Goal: Book appointment/travel/reservation

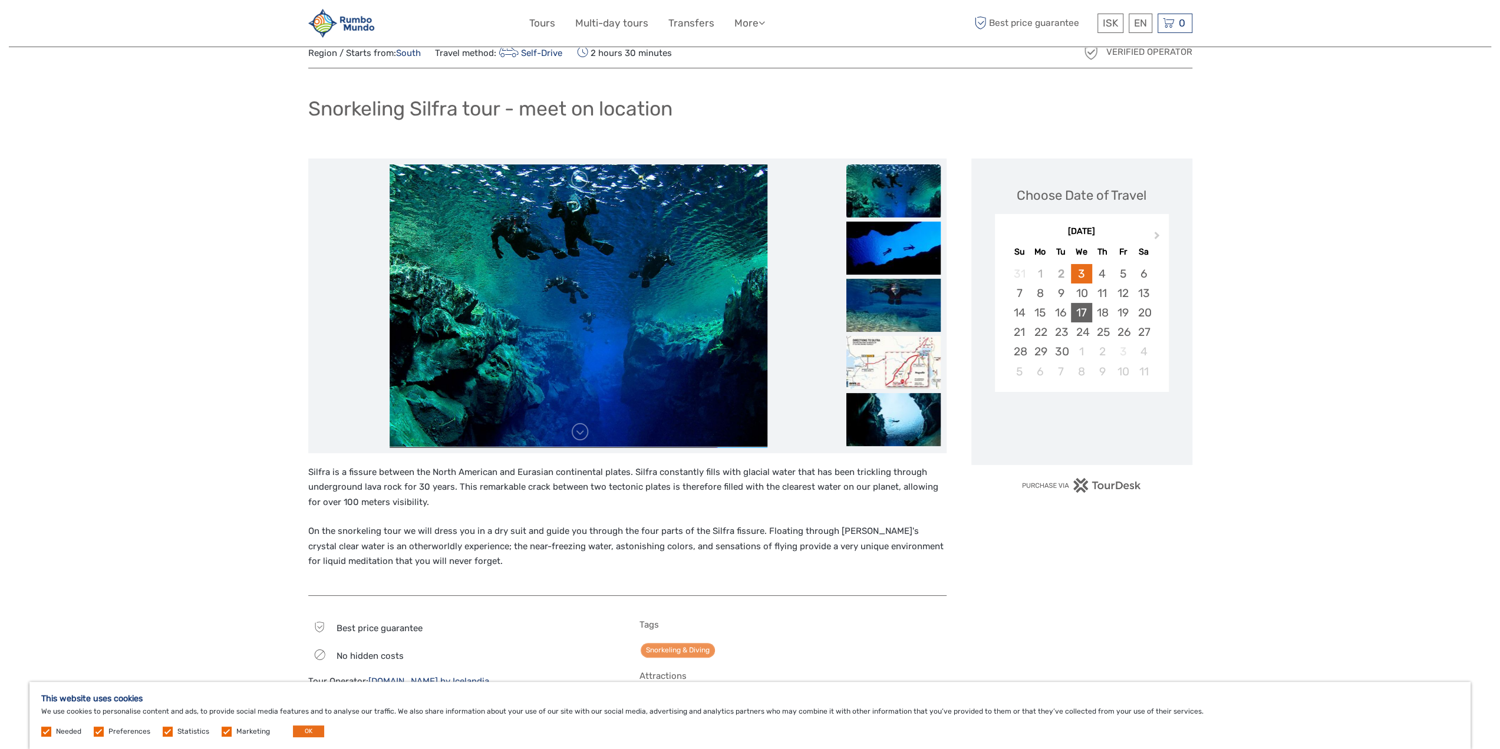
scroll to position [59, 0]
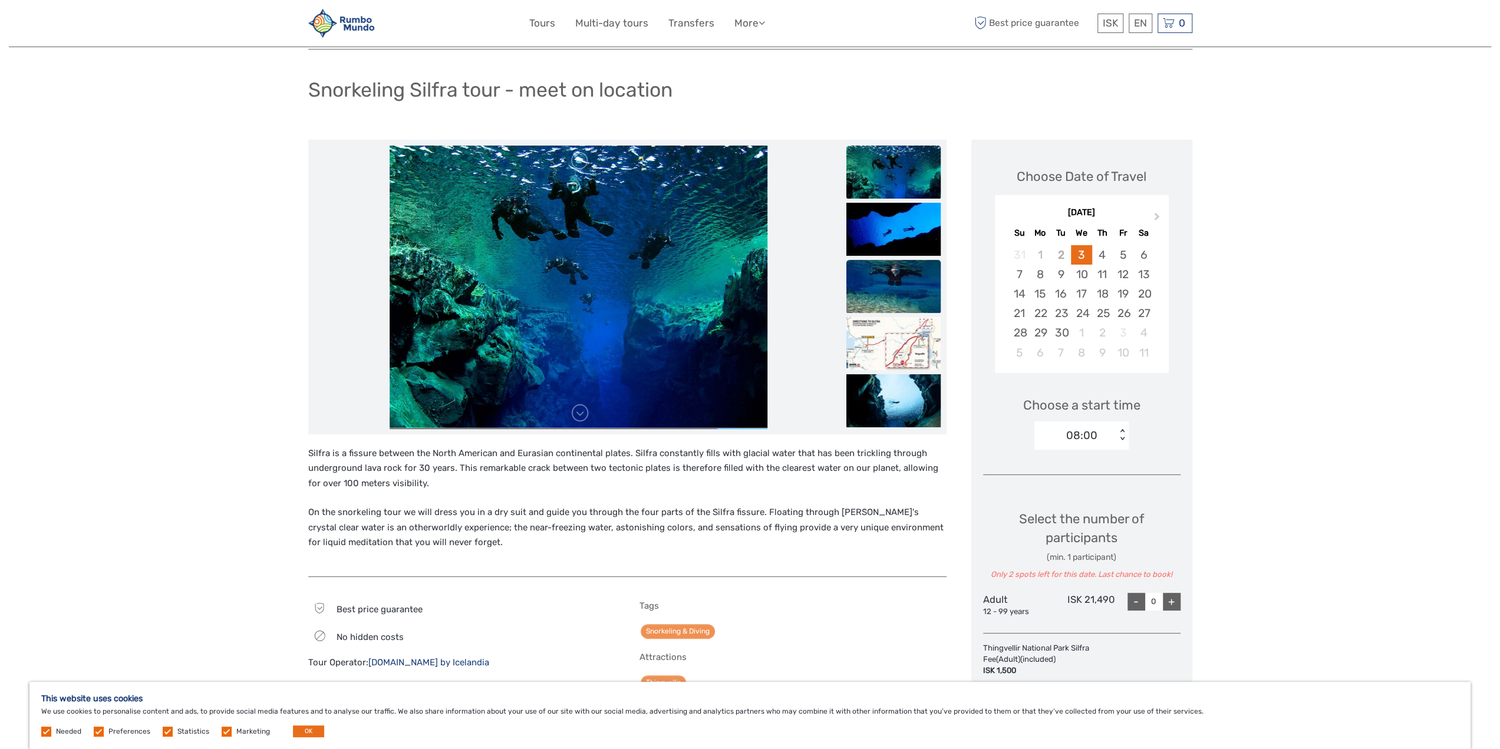
click at [886, 276] on img at bounding box center [893, 286] width 94 height 53
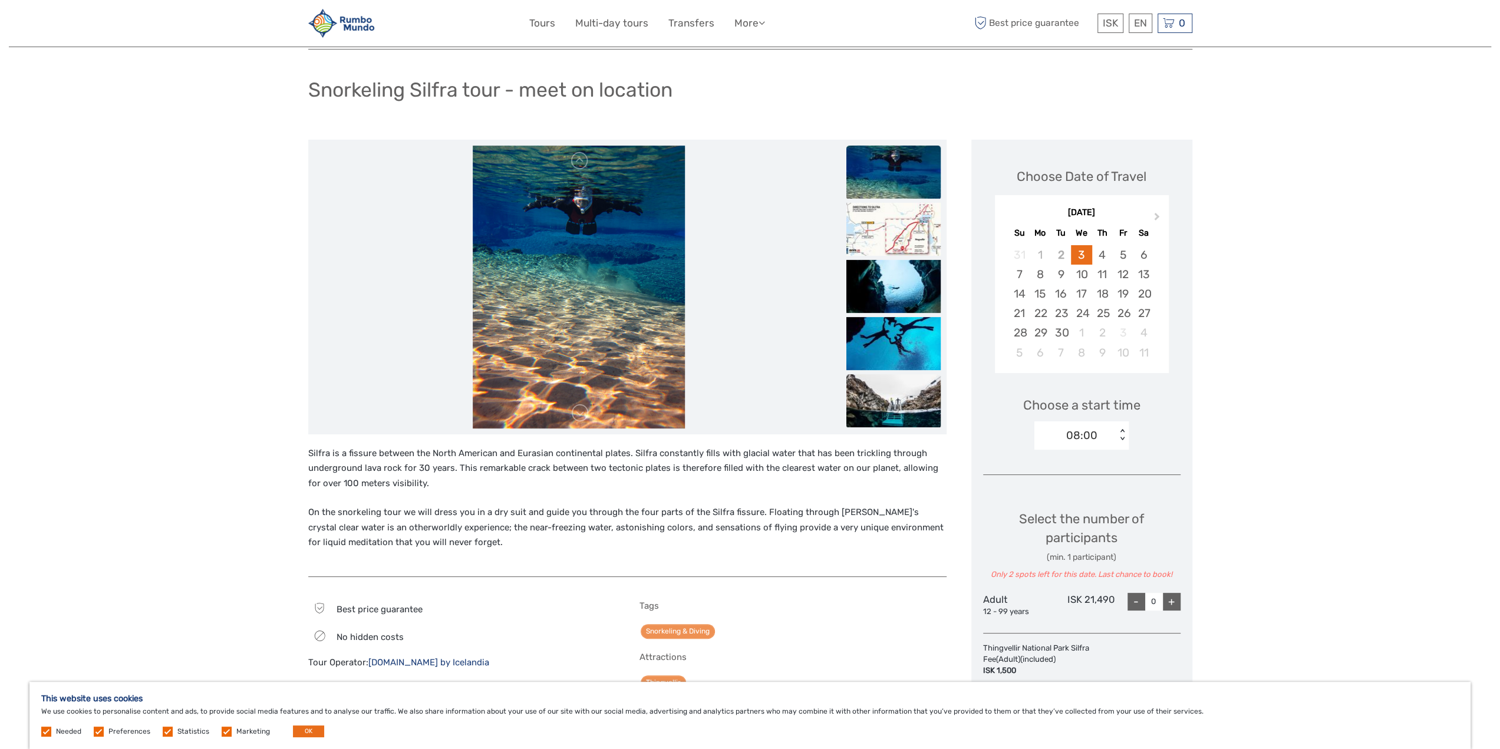
click at [911, 387] on img at bounding box center [893, 400] width 94 height 53
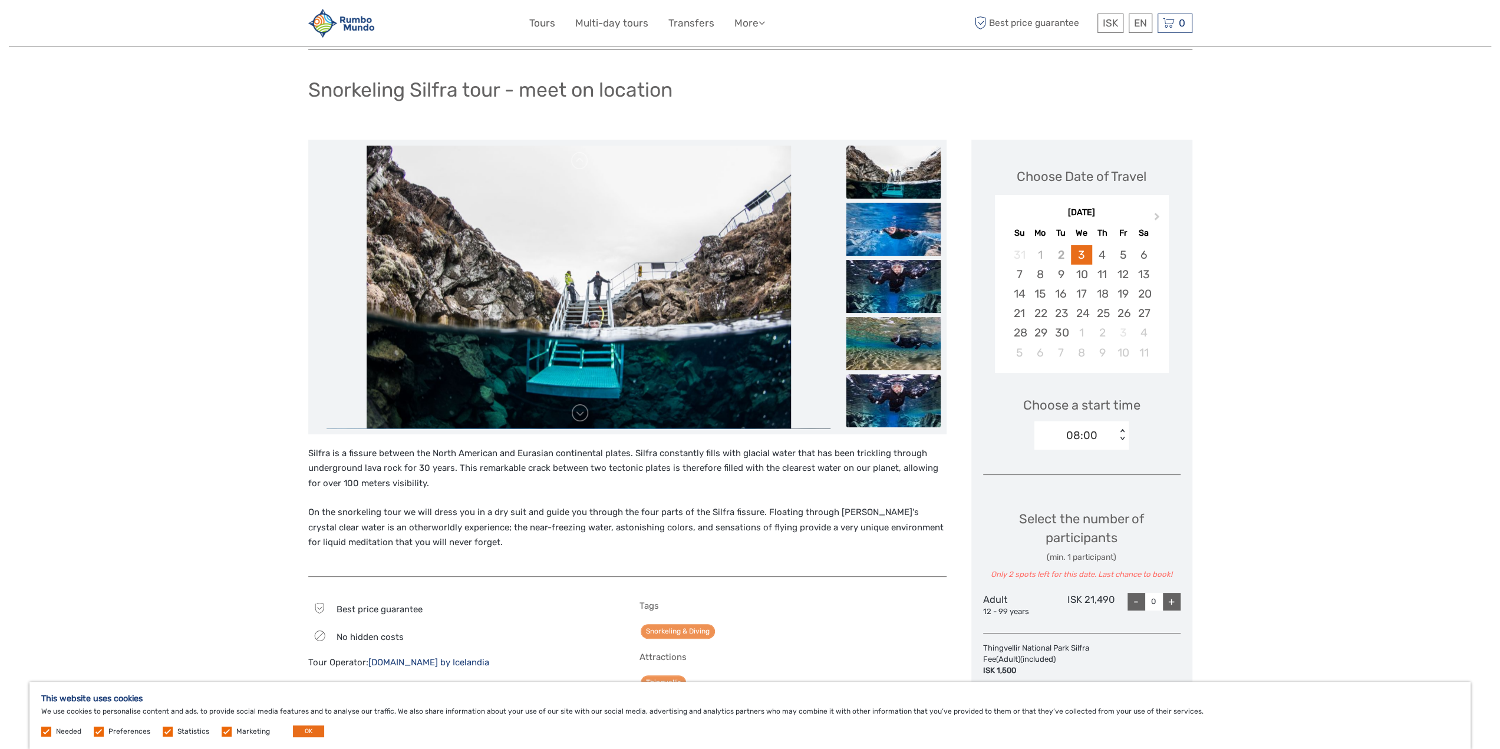
click at [905, 395] on img at bounding box center [893, 400] width 94 height 53
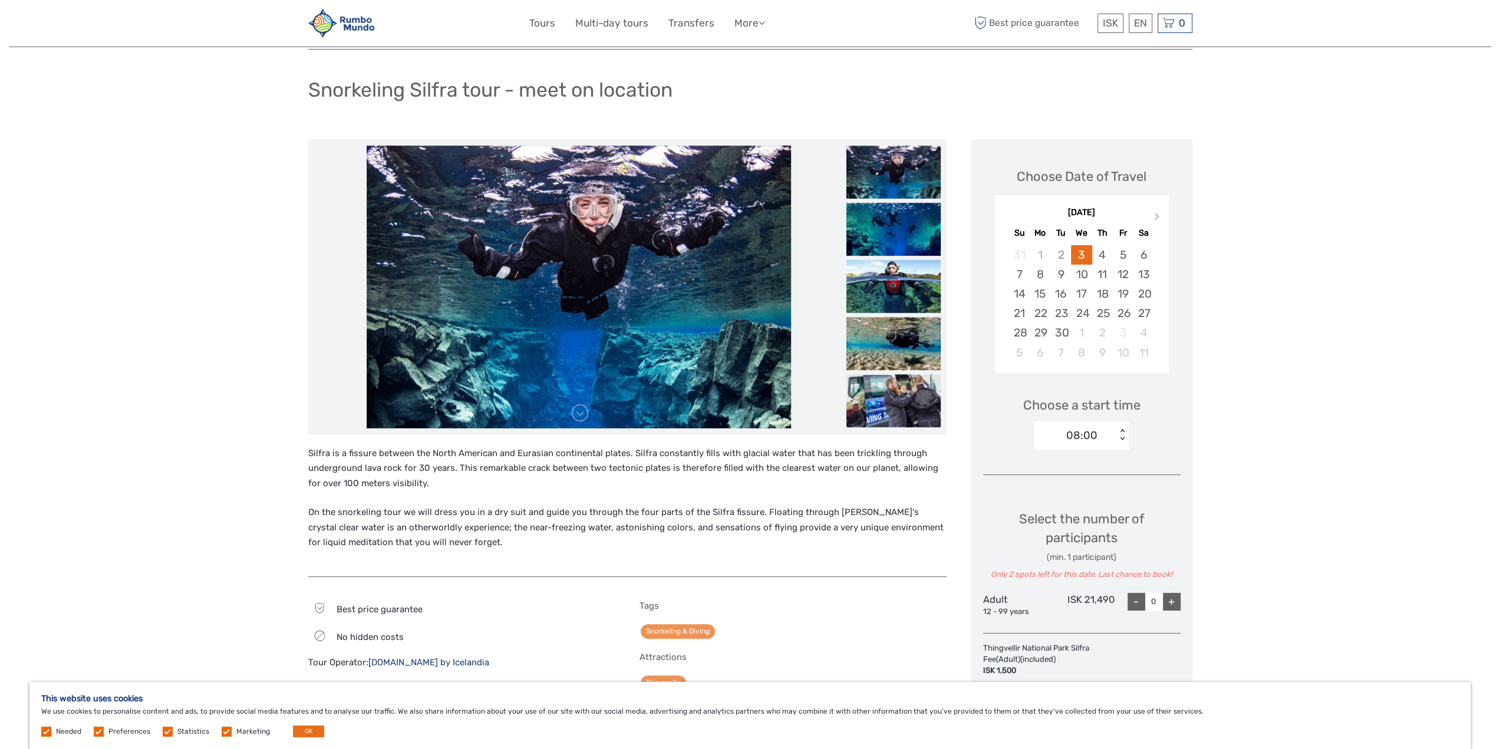
click at [903, 393] on img at bounding box center [893, 400] width 94 height 53
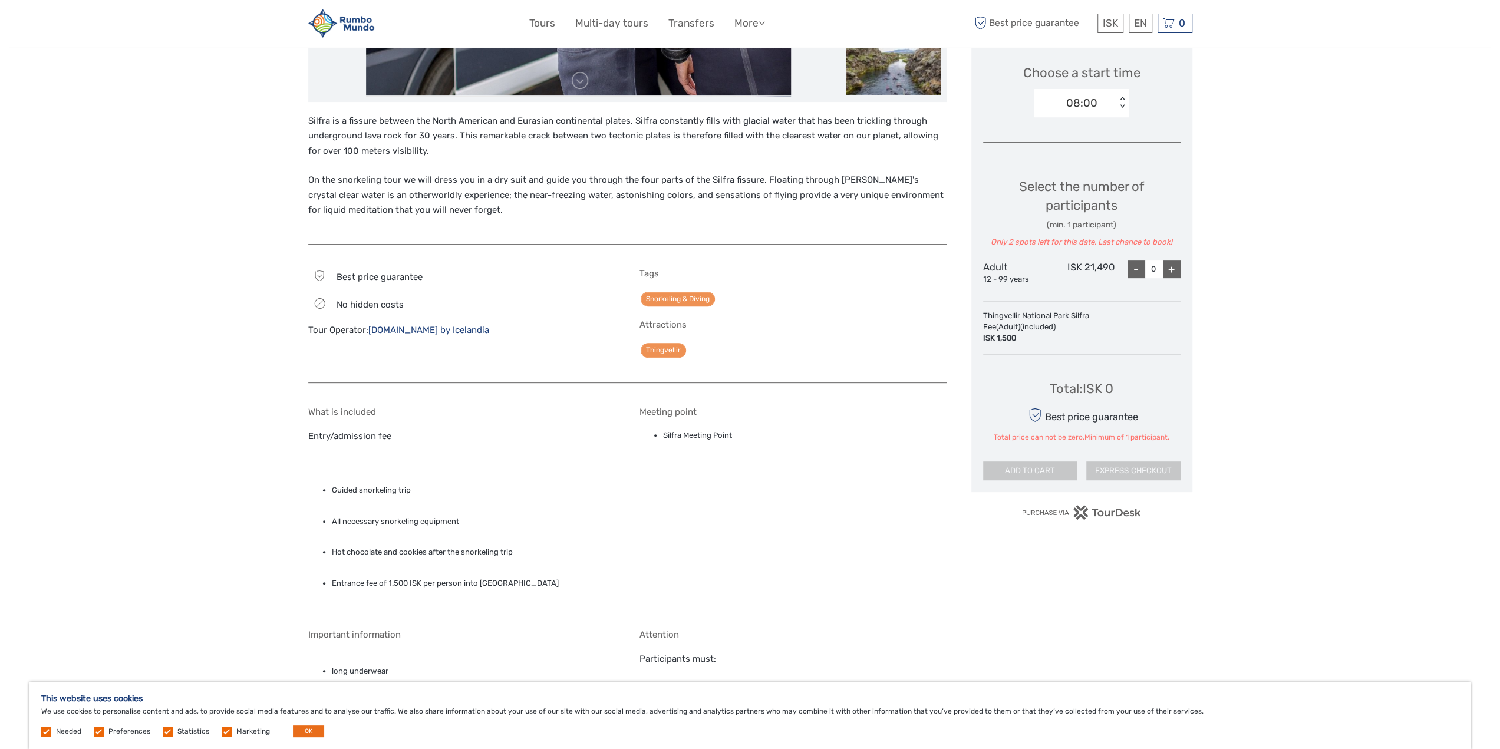
scroll to position [0, 0]
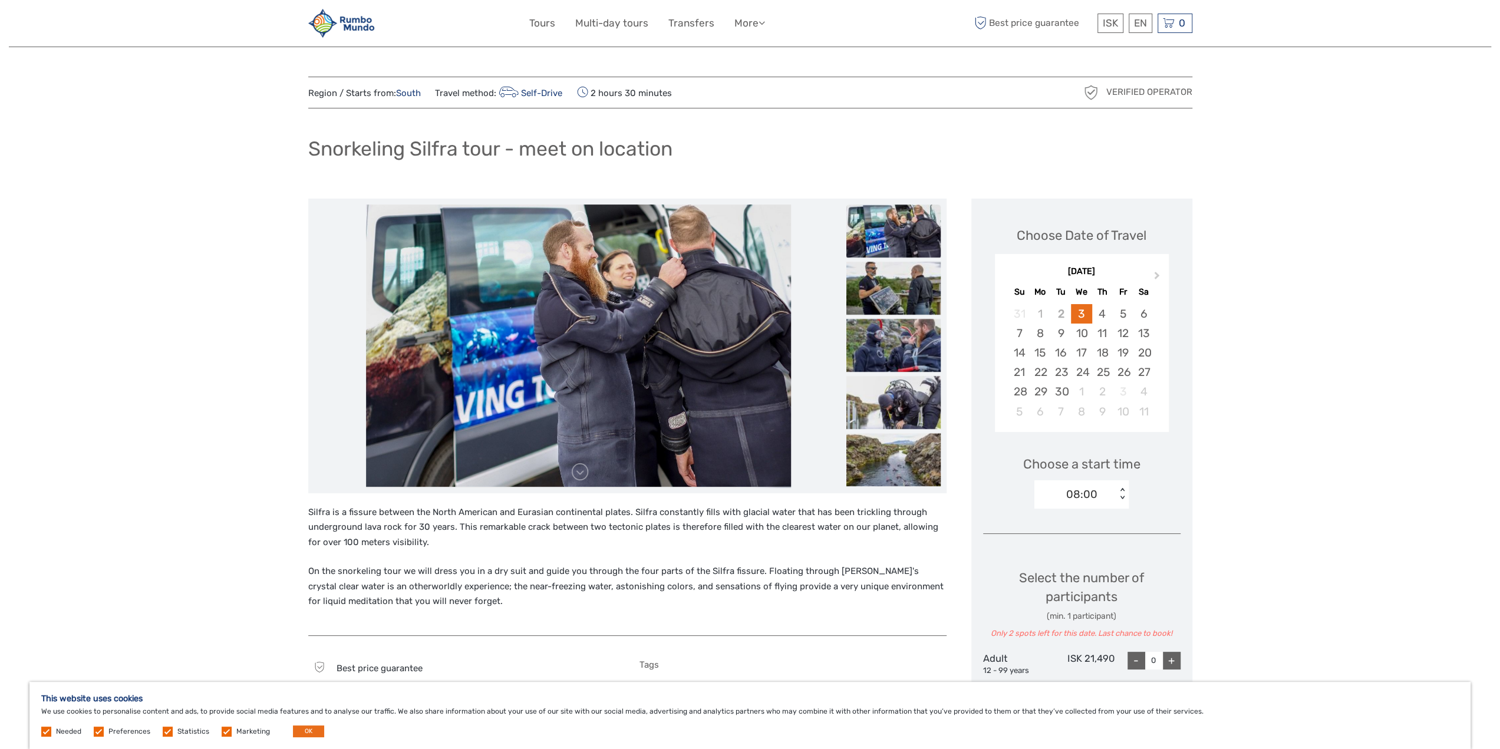
click at [456, 142] on h1 "Snorkeling Silfra tour - meet on location" at bounding box center [490, 149] width 364 height 24
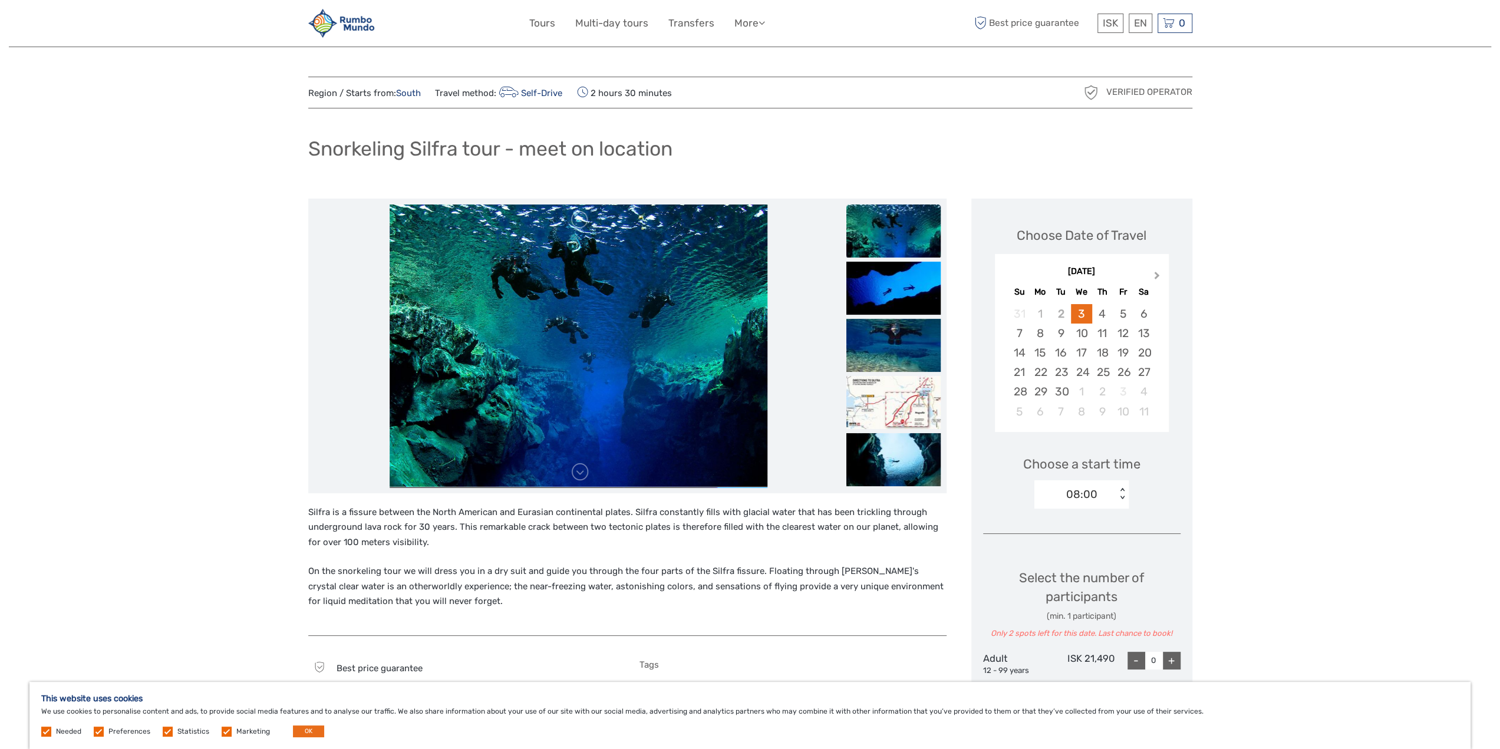
click at [1157, 273] on button "Next Month" at bounding box center [1158, 278] width 19 height 19
click at [1098, 355] on div "16" at bounding box center [1102, 352] width 21 height 19
click at [1081, 354] on div "15" at bounding box center [1081, 352] width 21 height 19
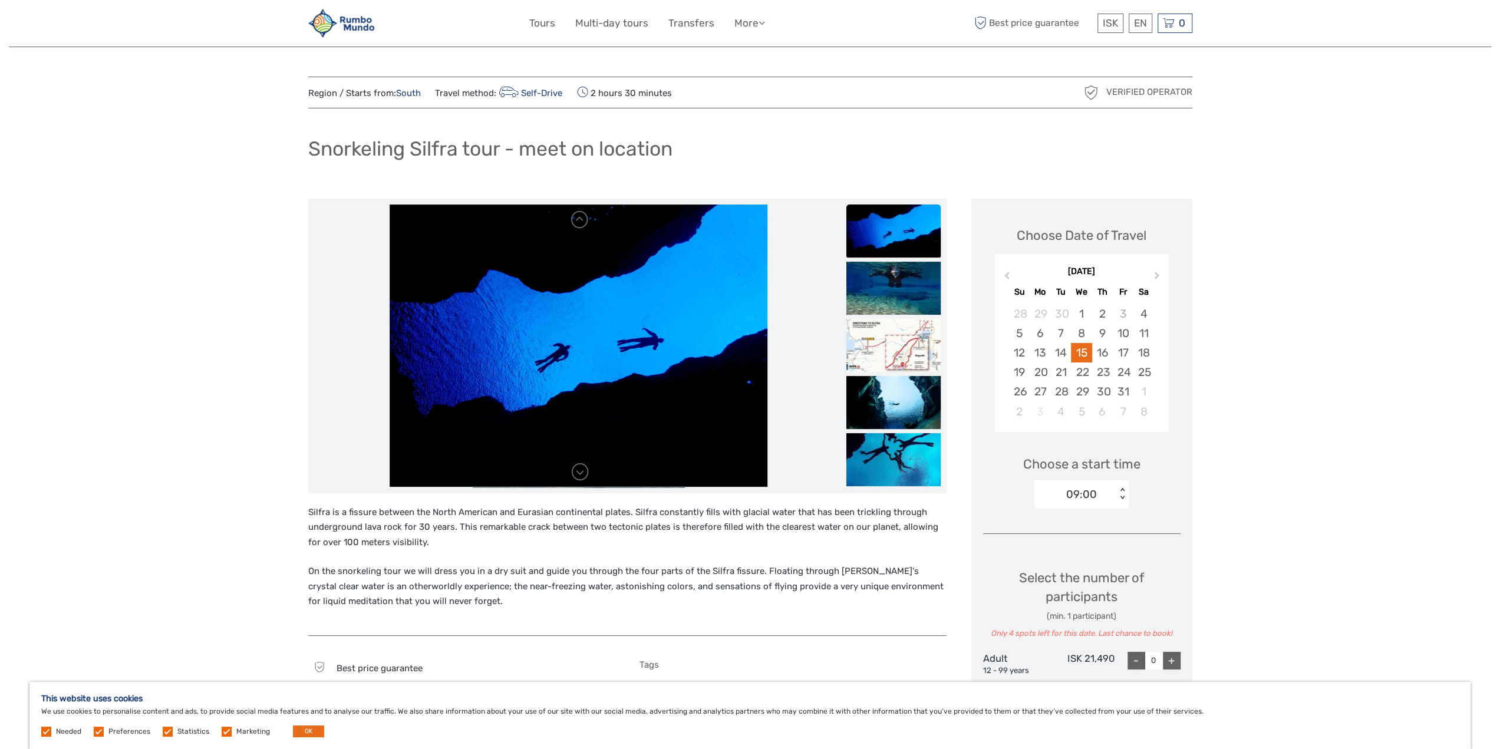
click at [1090, 497] on div "09:00" at bounding box center [1081, 494] width 31 height 15
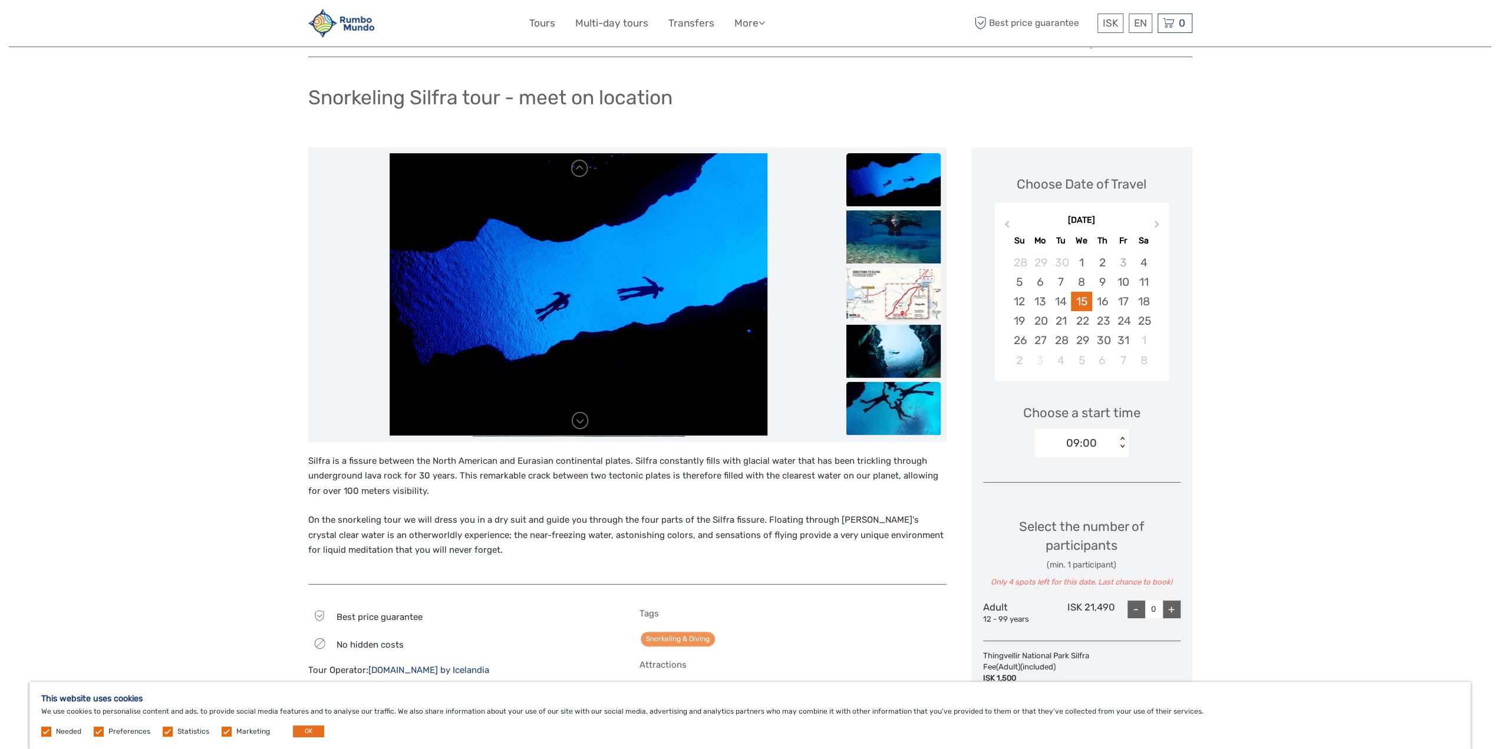
scroll to position [118, 0]
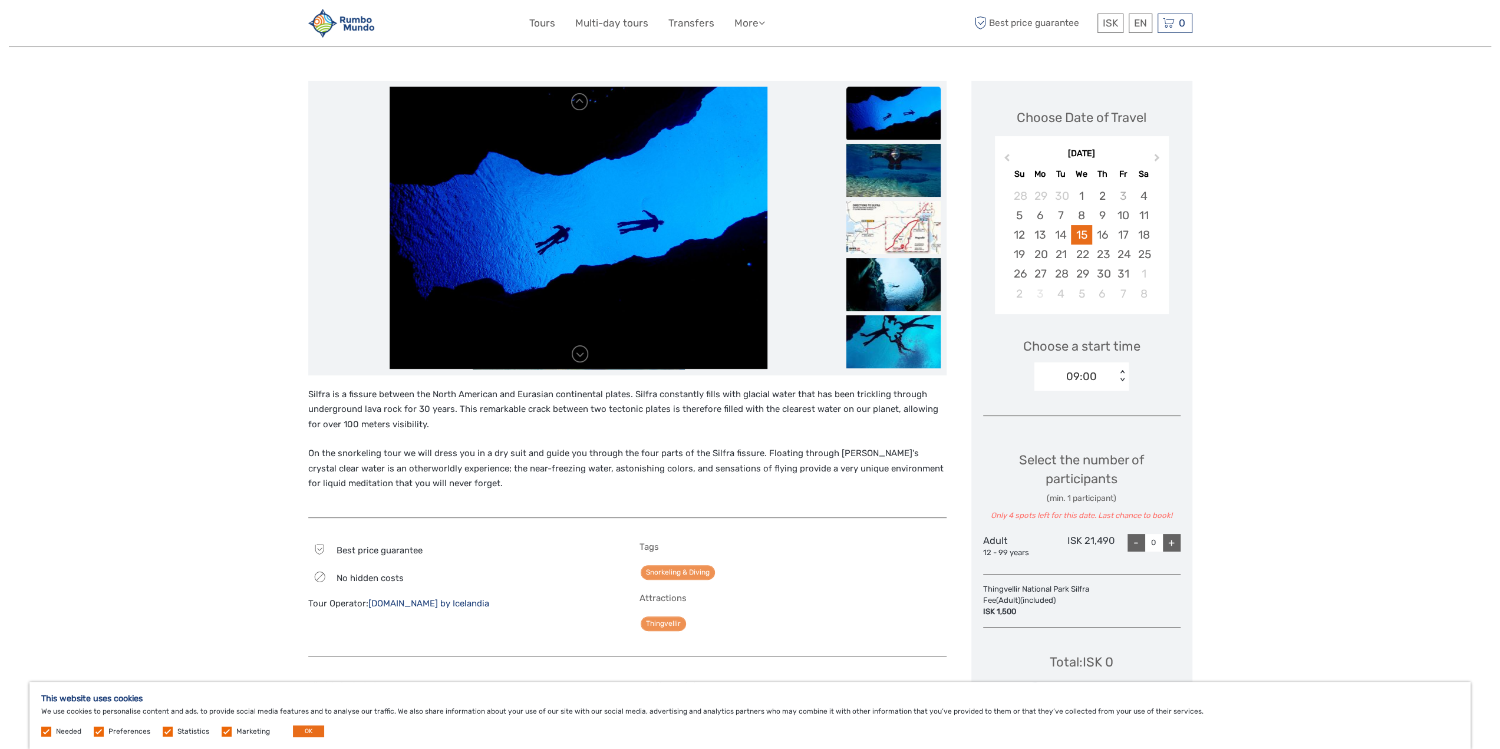
click at [1064, 368] on div "09:00" at bounding box center [1075, 377] width 82 height 18
click at [1057, 242] on div "14" at bounding box center [1060, 234] width 21 height 19
click at [1106, 370] on div "09:00" at bounding box center [1075, 377] width 82 height 18
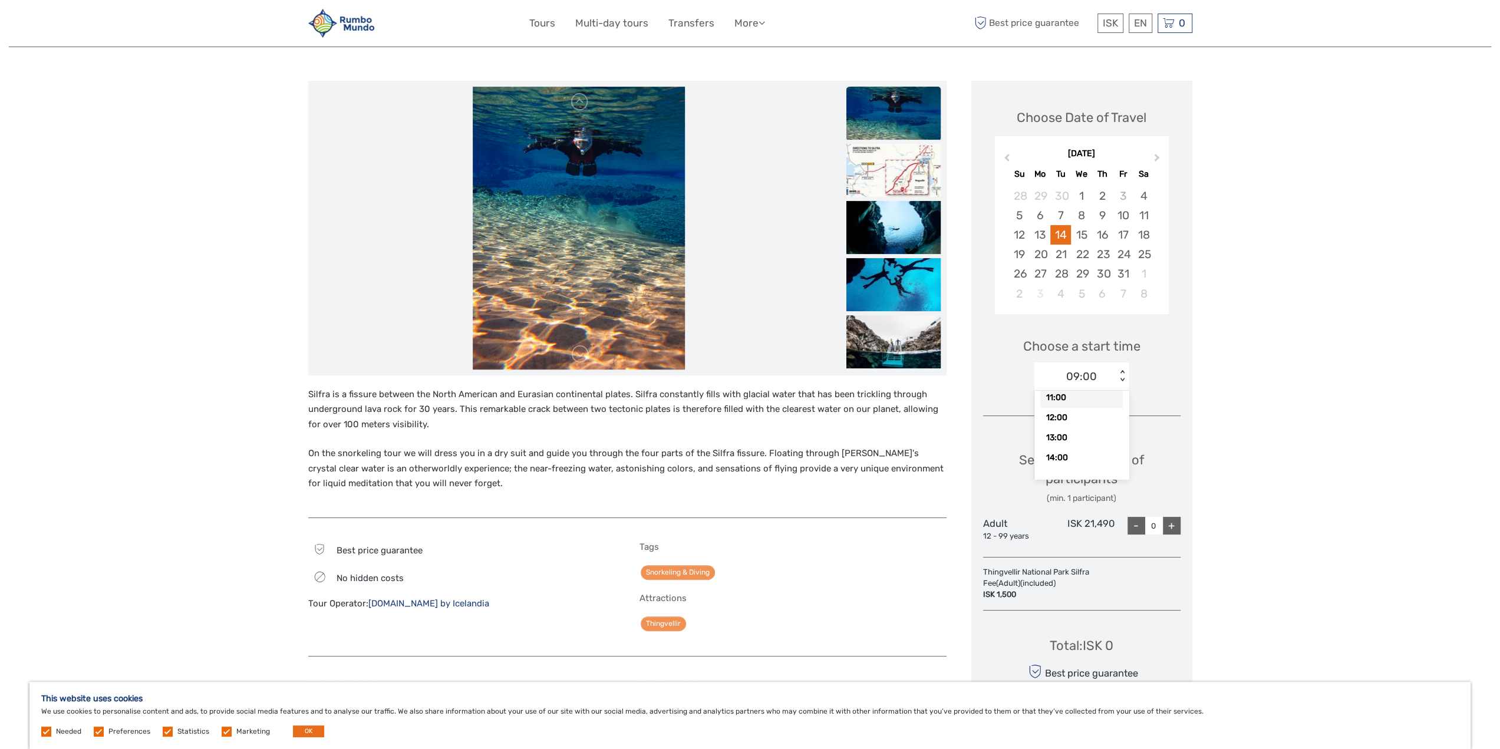
scroll to position [0, 0]
